Goal: Information Seeking & Learning: Find specific fact

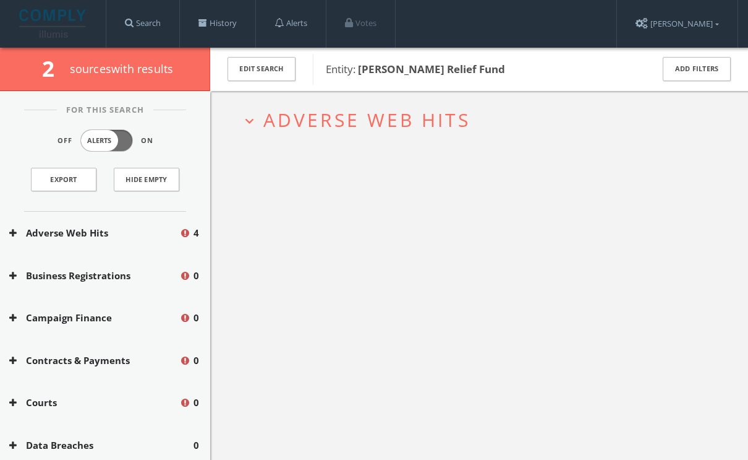
click at [410, 139] on h2 "expand_more Adverse Web Hits" at bounding box center [479, 120] width 495 height 58
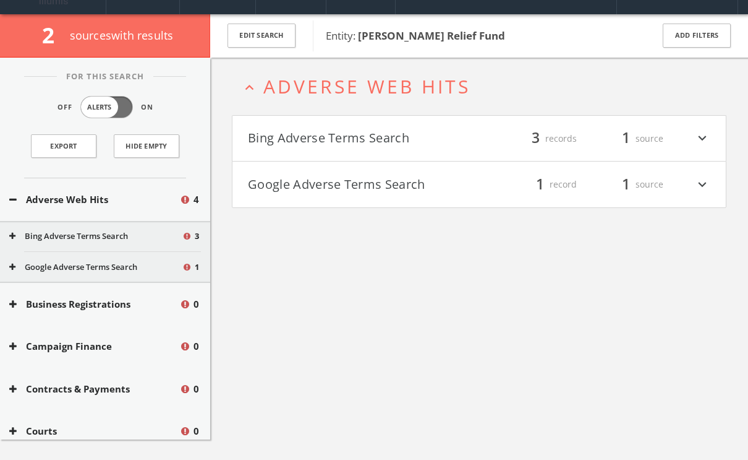
click at [400, 132] on h4 "Bing Adverse Terms Search filter_list 3 records 1 source expand_more" at bounding box center [480, 139] width 494 height 46
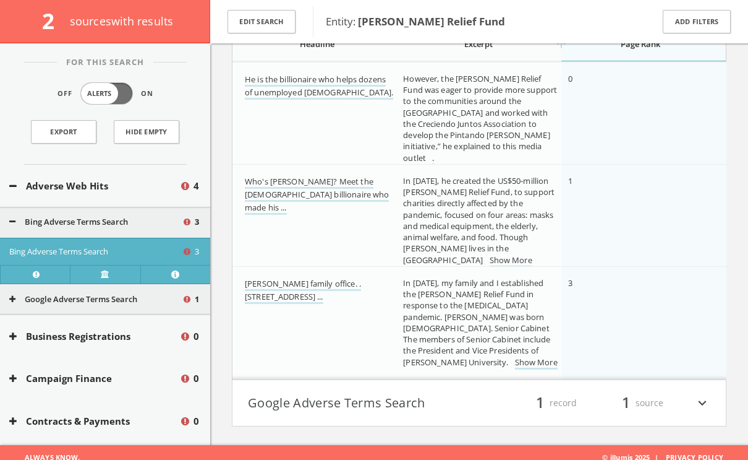
scroll to position [216, 0]
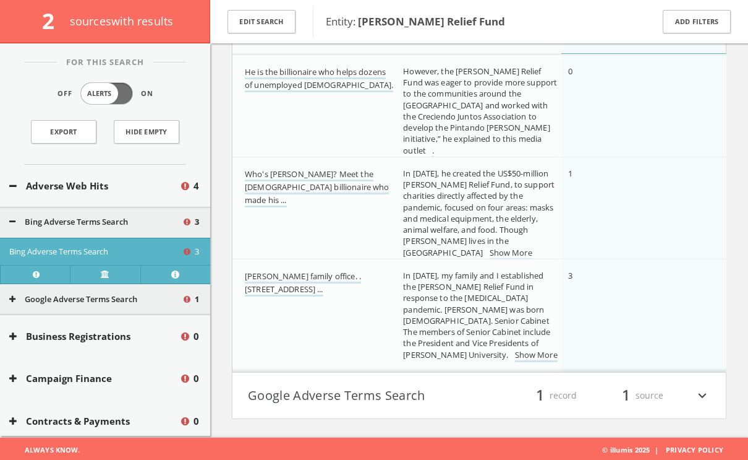
click at [494, 396] on div "filter_list 1 record 1 source expand_more" at bounding box center [594, 395] width 231 height 21
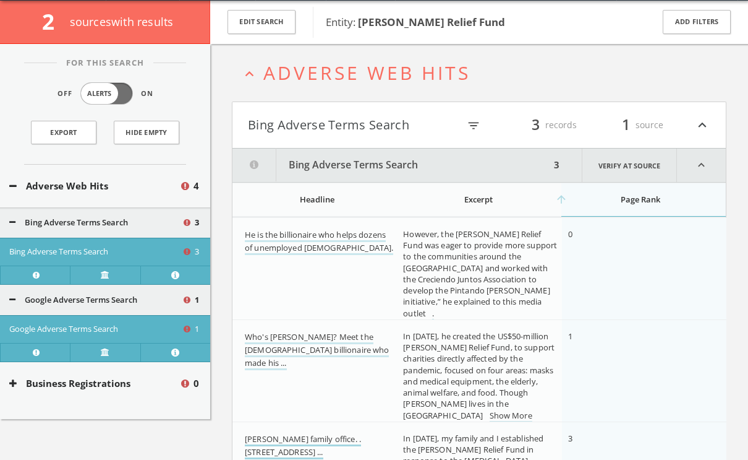
scroll to position [0, 0]
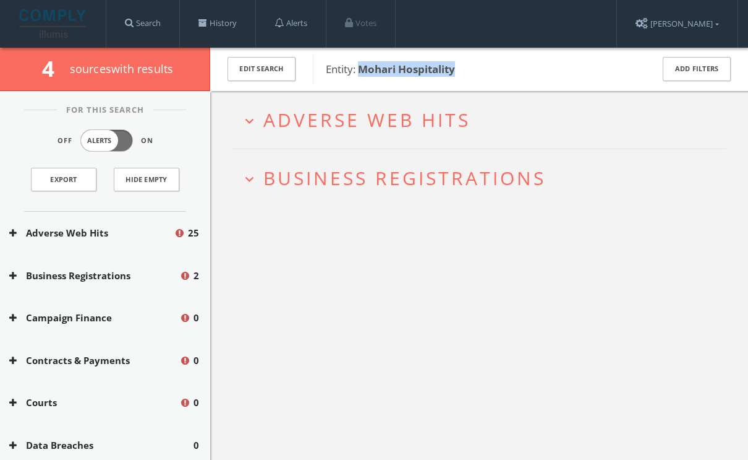
click at [309, 114] on span "Adverse Web Hits" at bounding box center [366, 119] width 207 height 25
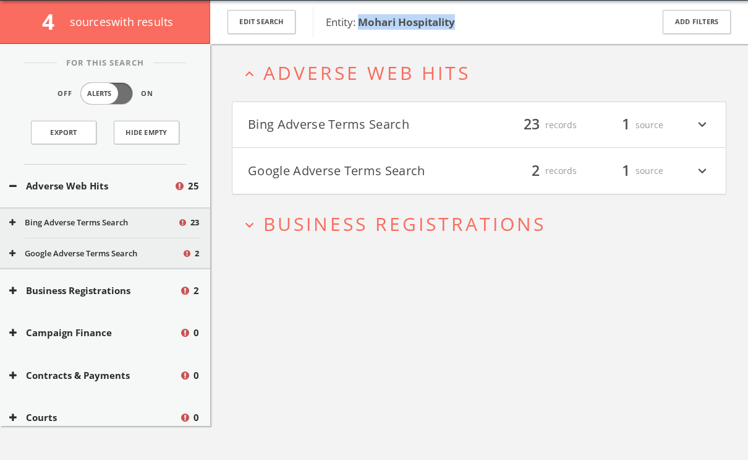
click at [309, 114] on h4 "Bing Adverse Terms Search filter_list 23 records 1 source expand_more" at bounding box center [480, 125] width 494 height 46
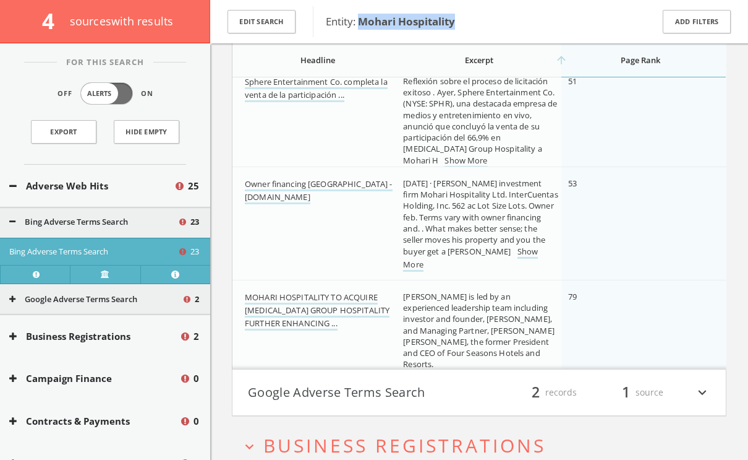
scroll to position [2136, 0]
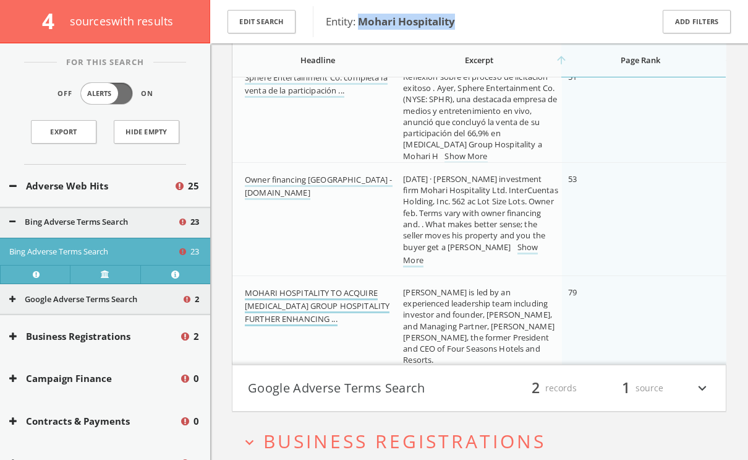
click at [302, 288] on link "MOHARI HOSPITALITY TO ACQUIRE TAO GROUP HOSPITALITY FURTHER ENHANCING ..." at bounding box center [317, 306] width 145 height 39
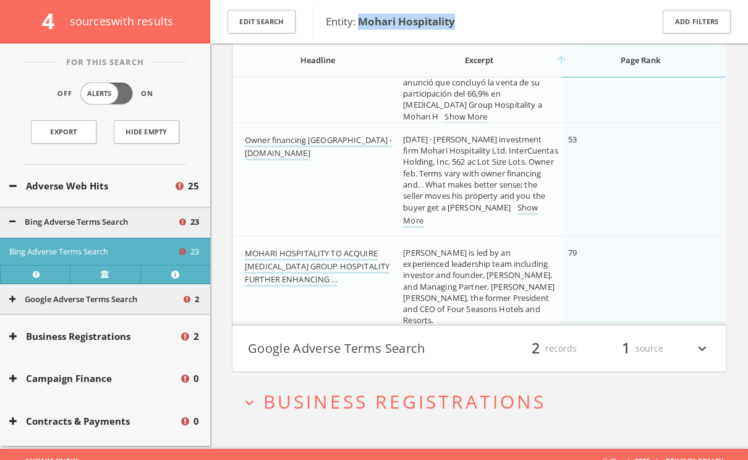
click at [305, 342] on button "Google Adverse Terms Search" at bounding box center [363, 348] width 231 height 21
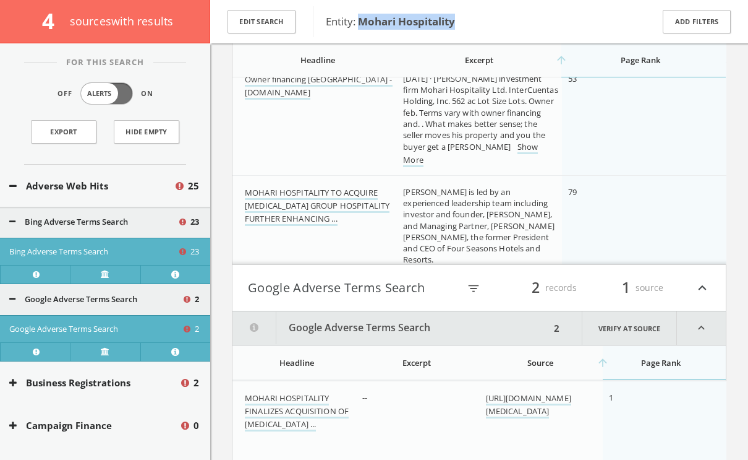
scroll to position [2109, 0]
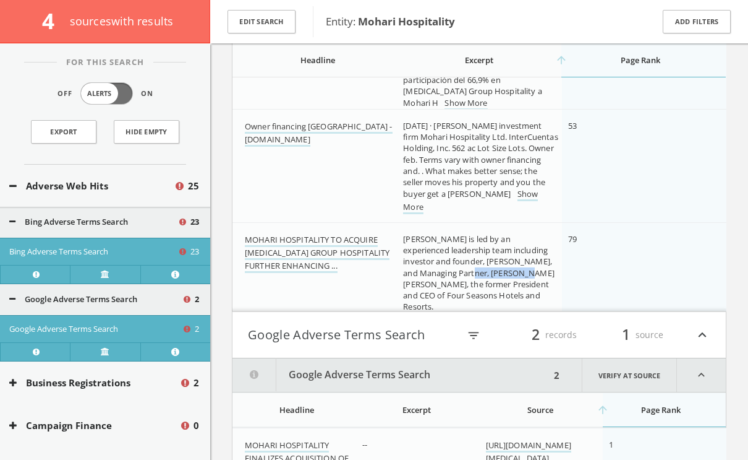
drag, startPoint x: 477, startPoint y: 273, endPoint x: 523, endPoint y: 272, distance: 46.4
click at [523, 272] on span "Mohari is led by an experienced leadership team including investor and founder,…" at bounding box center [479, 272] width 152 height 79
copy span "J. Allen Smith"
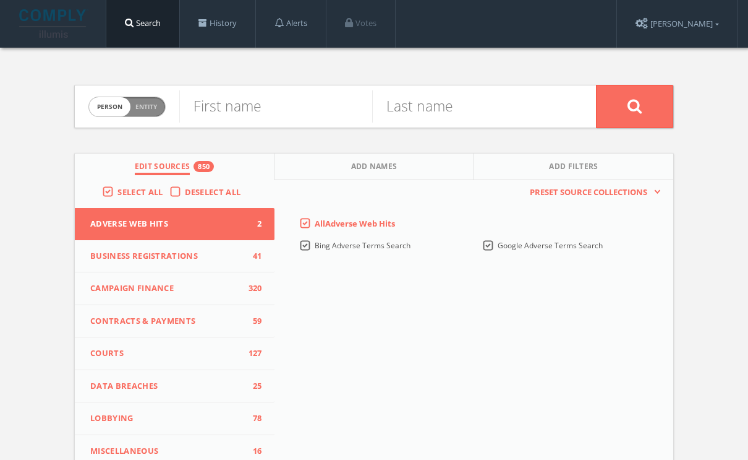
click at [148, 106] on span "Entity" at bounding box center [146, 106] width 22 height 9
checkbox input "true"
click at [281, 106] on input "text" at bounding box center [387, 106] width 417 height 32
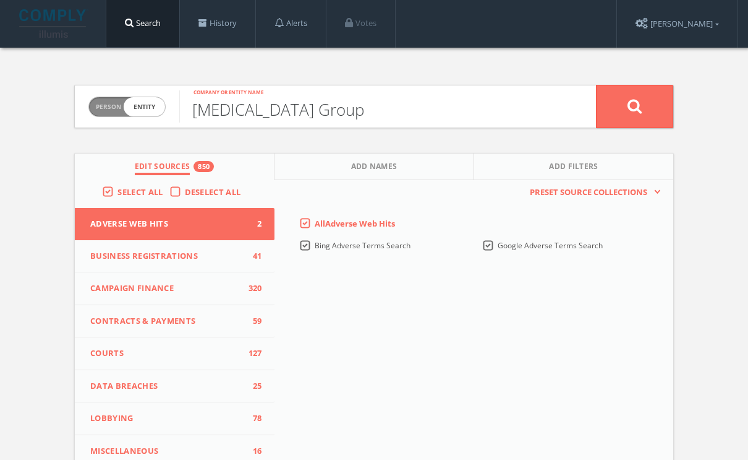
type input "[MEDICAL_DATA] Group"
click at [596, 85] on button at bounding box center [634, 106] width 77 height 43
